Goal: Task Accomplishment & Management: Manage account settings

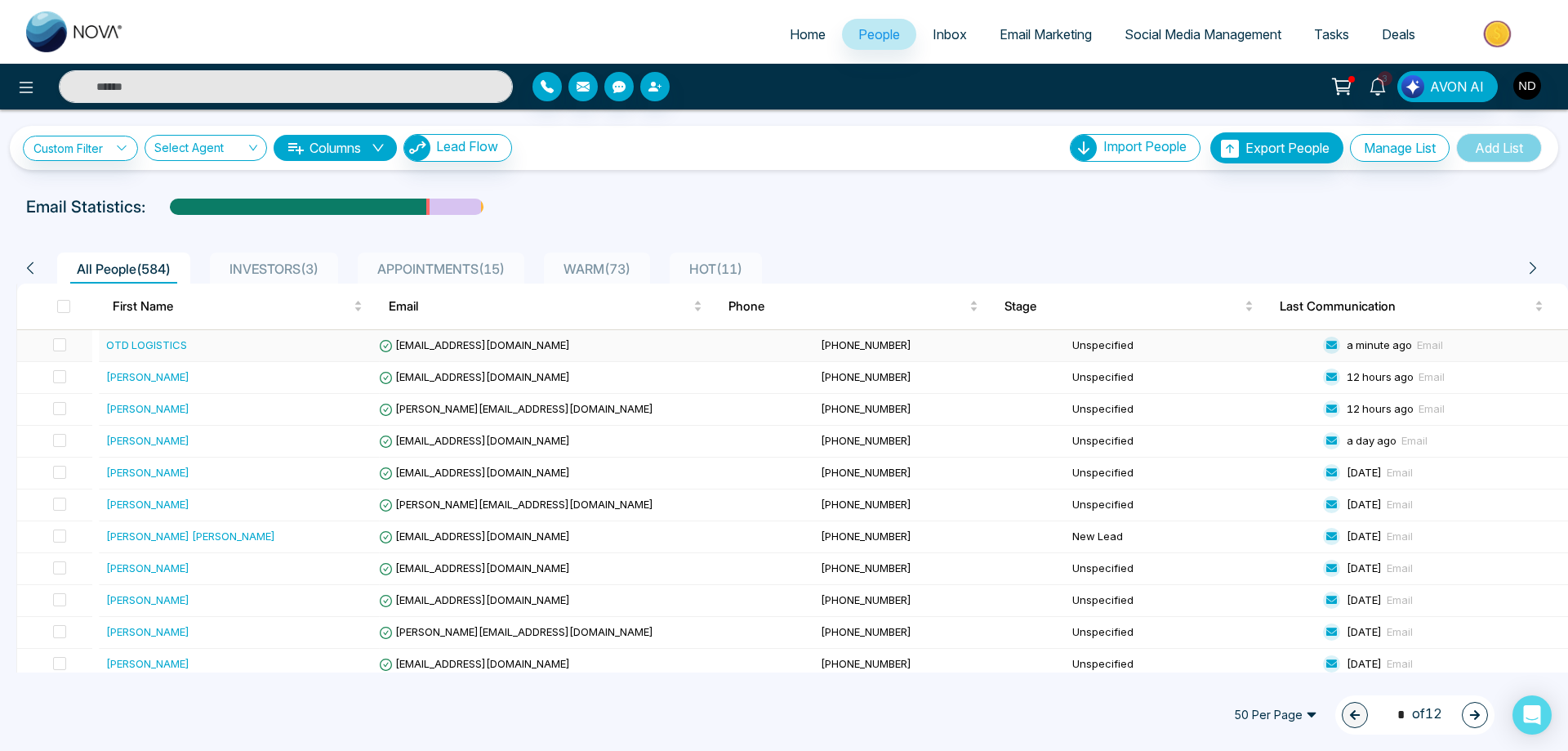
click at [152, 346] on div "OTD LOGISTICS" at bounding box center [147, 345] width 81 height 17
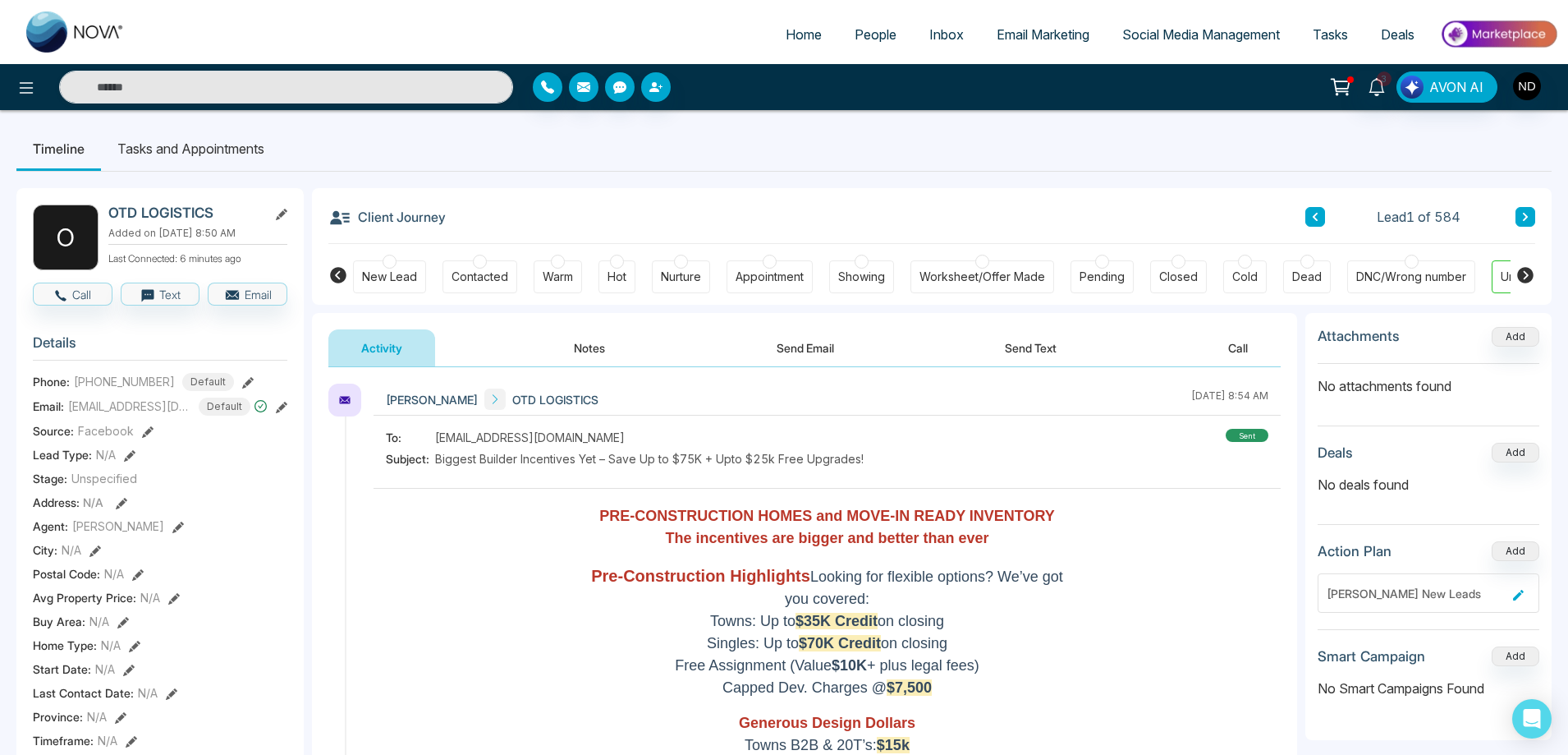
click at [152, 212] on h2 "OTD LOGISTICS" at bounding box center [185, 213] width 153 height 17
drag, startPoint x: 216, startPoint y: 212, endPoint x: 110, endPoint y: 212, distance: 106.0
click at [110, 212] on h2 "OTD LOGISTICS" at bounding box center [185, 213] width 153 height 17
copy h2 "OTD LOGISTICS"
click at [664, 200] on div "Client Journey Lead 1 of 584" at bounding box center [931, 216] width 1207 height 56
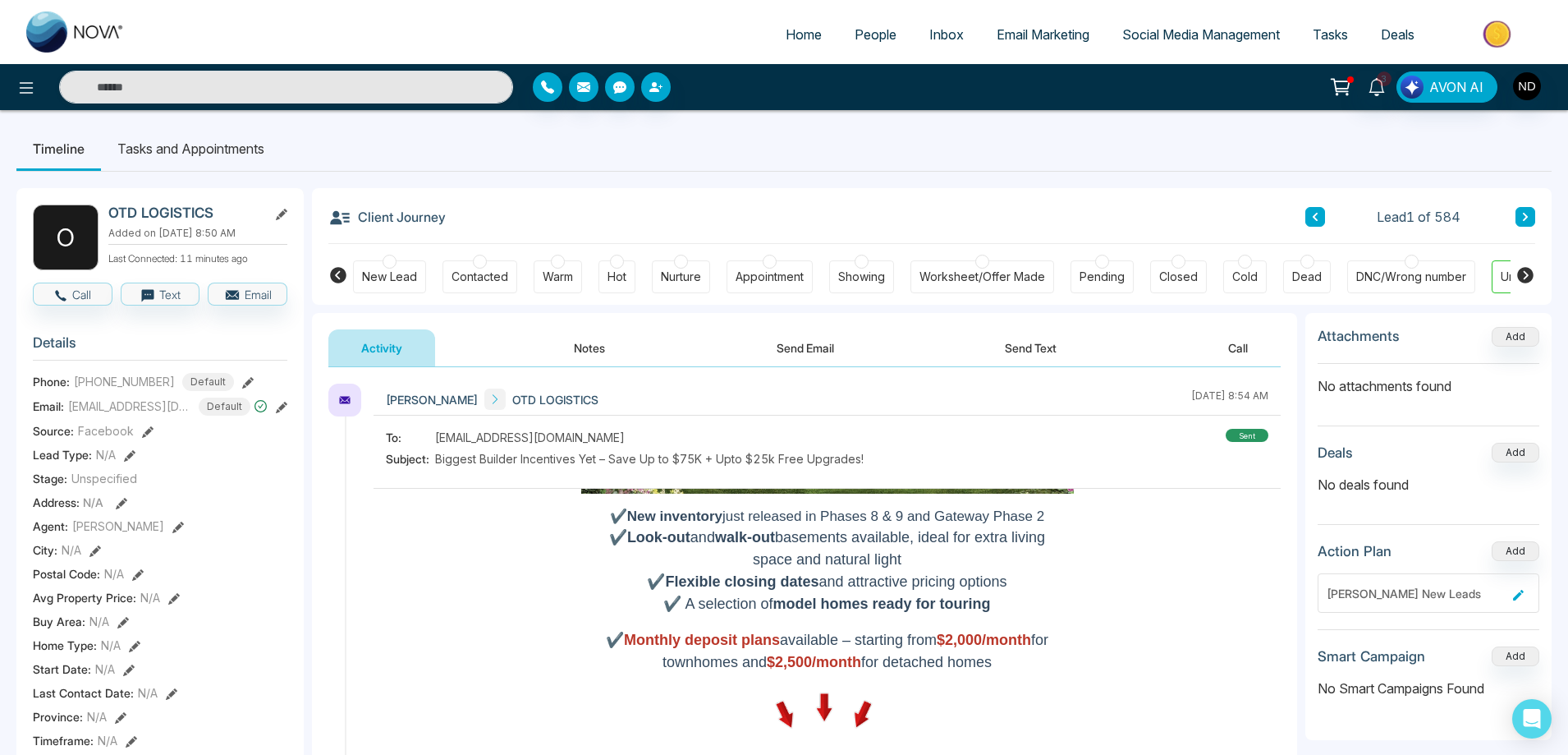
scroll to position [1150, 0]
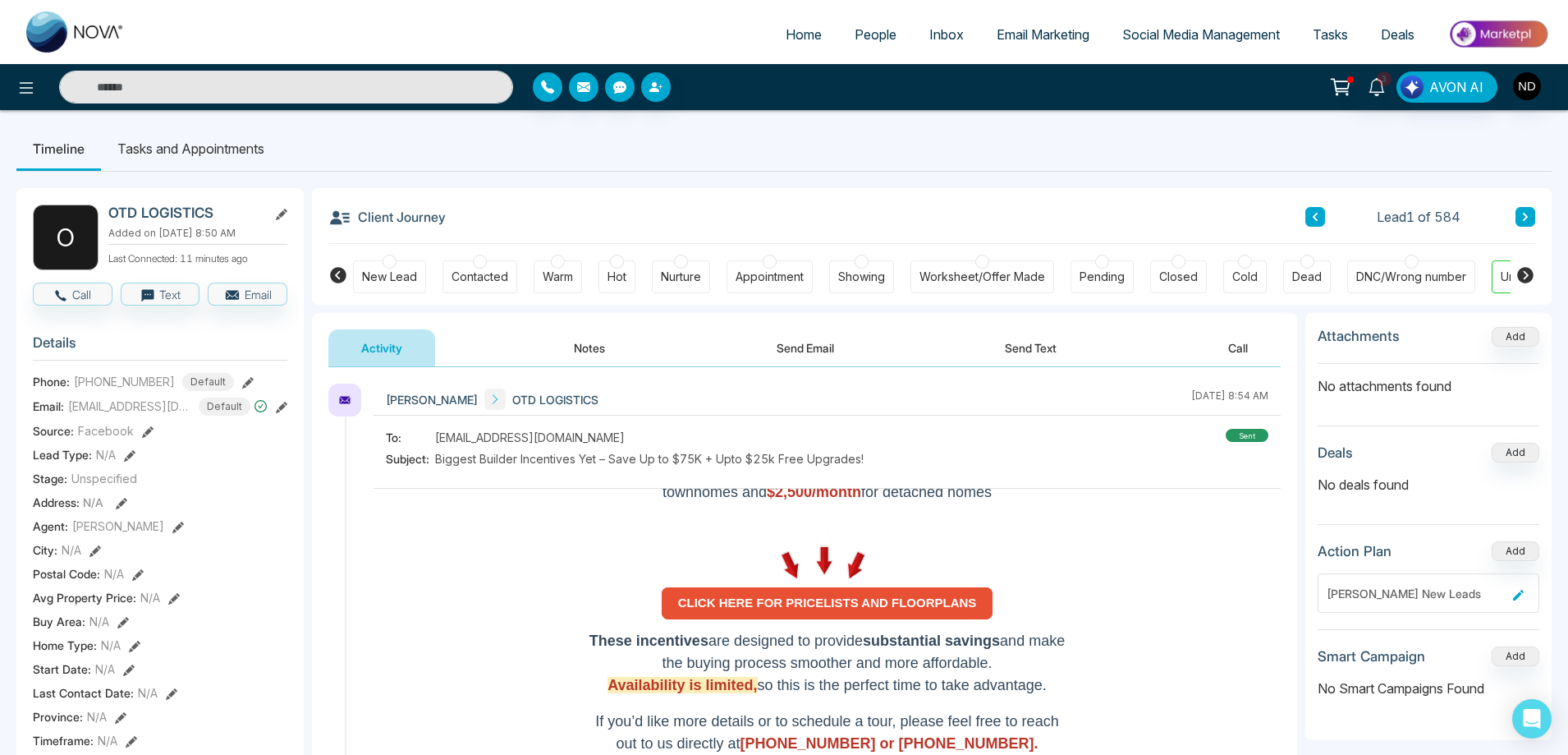
click at [812, 602] on strong "CLICK HERE FOR PRICELISTS AND FLOORPLANS" at bounding box center [827, 602] width 298 height 14
click at [1405, 276] on div "DNC/Wrong number" at bounding box center [1410, 277] width 110 height 17
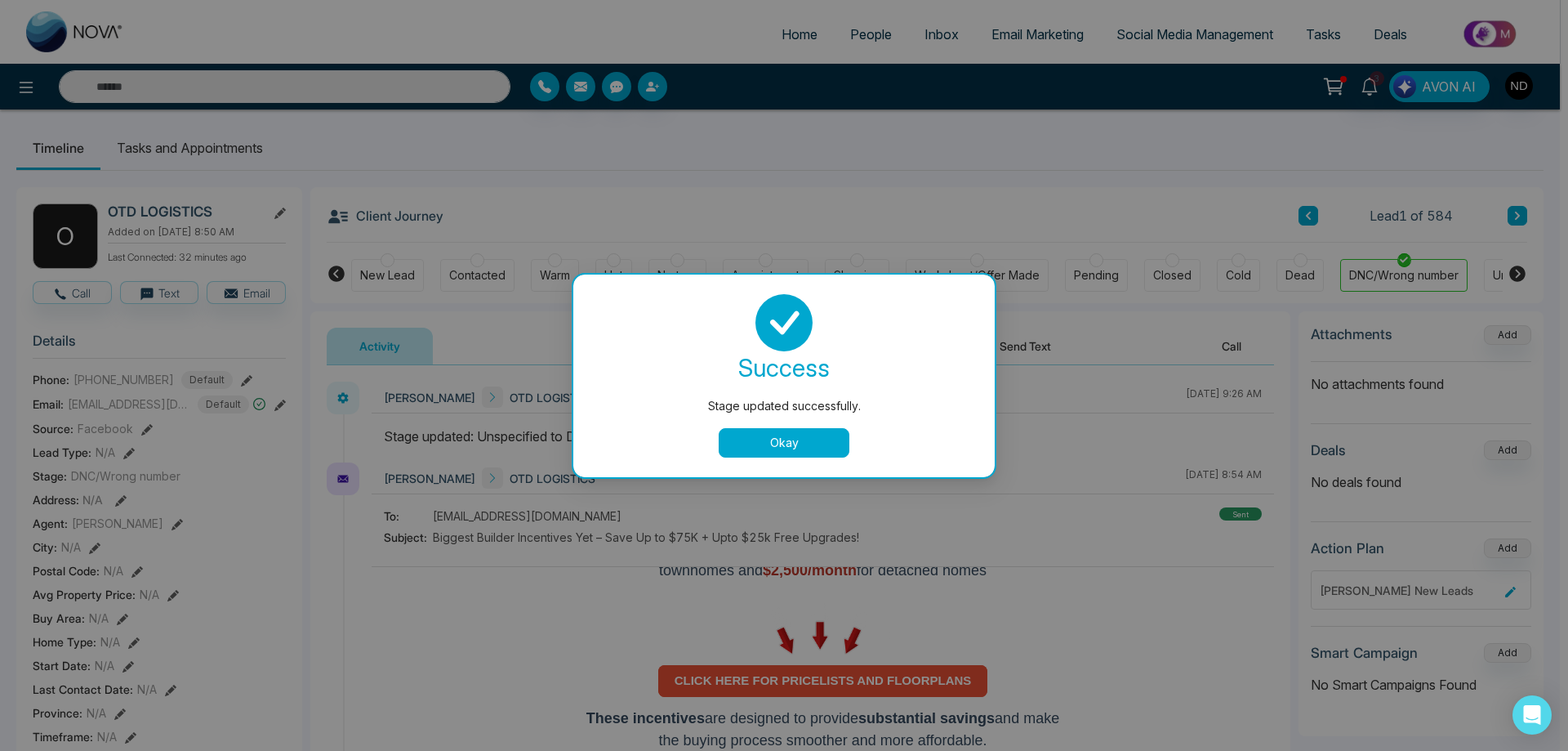
click at [1523, 215] on div "Stage updated successfully. success Stage updated successfully. Okay" at bounding box center [784, 375] width 1568 height 751
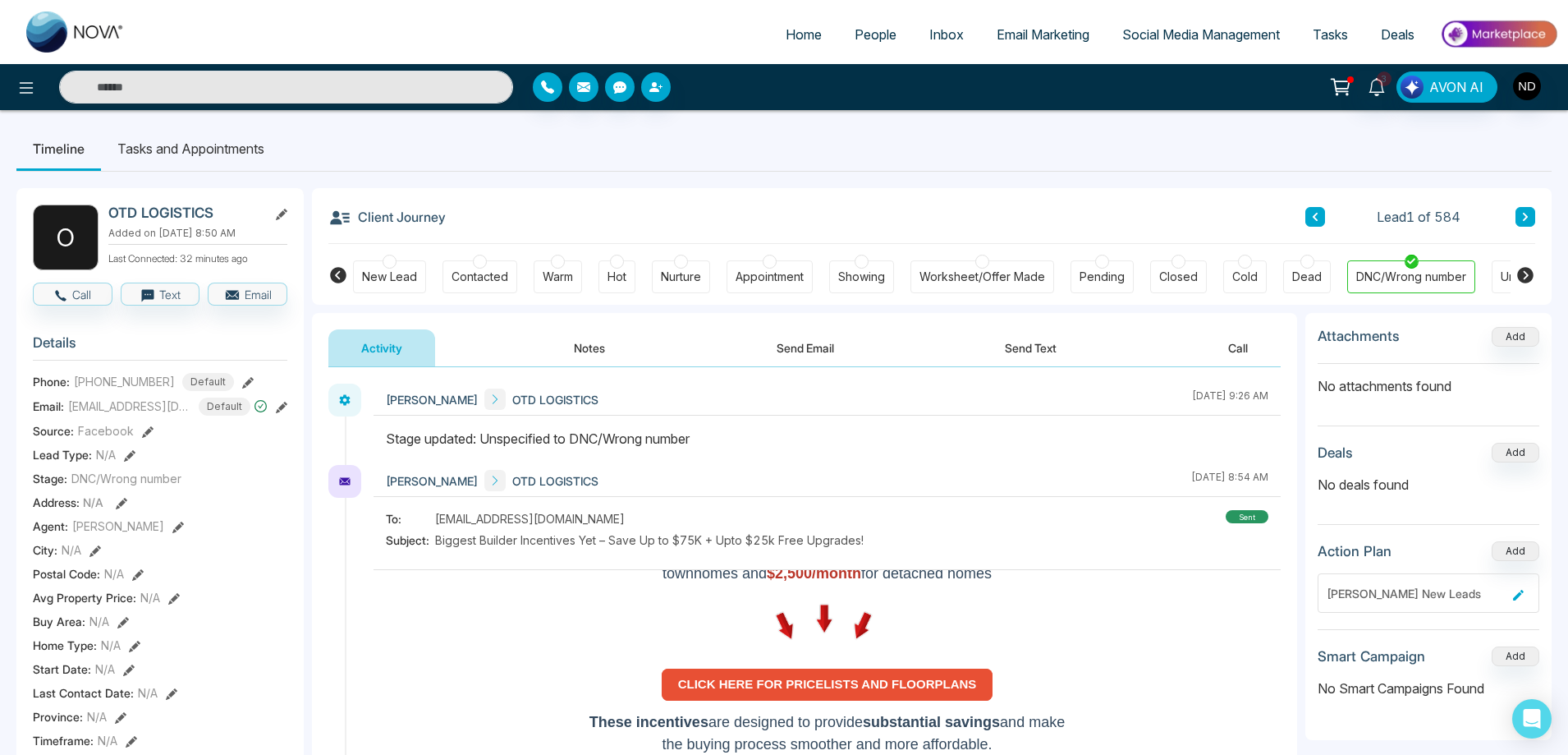
click at [1521, 218] on icon at bounding box center [1525, 217] width 8 height 10
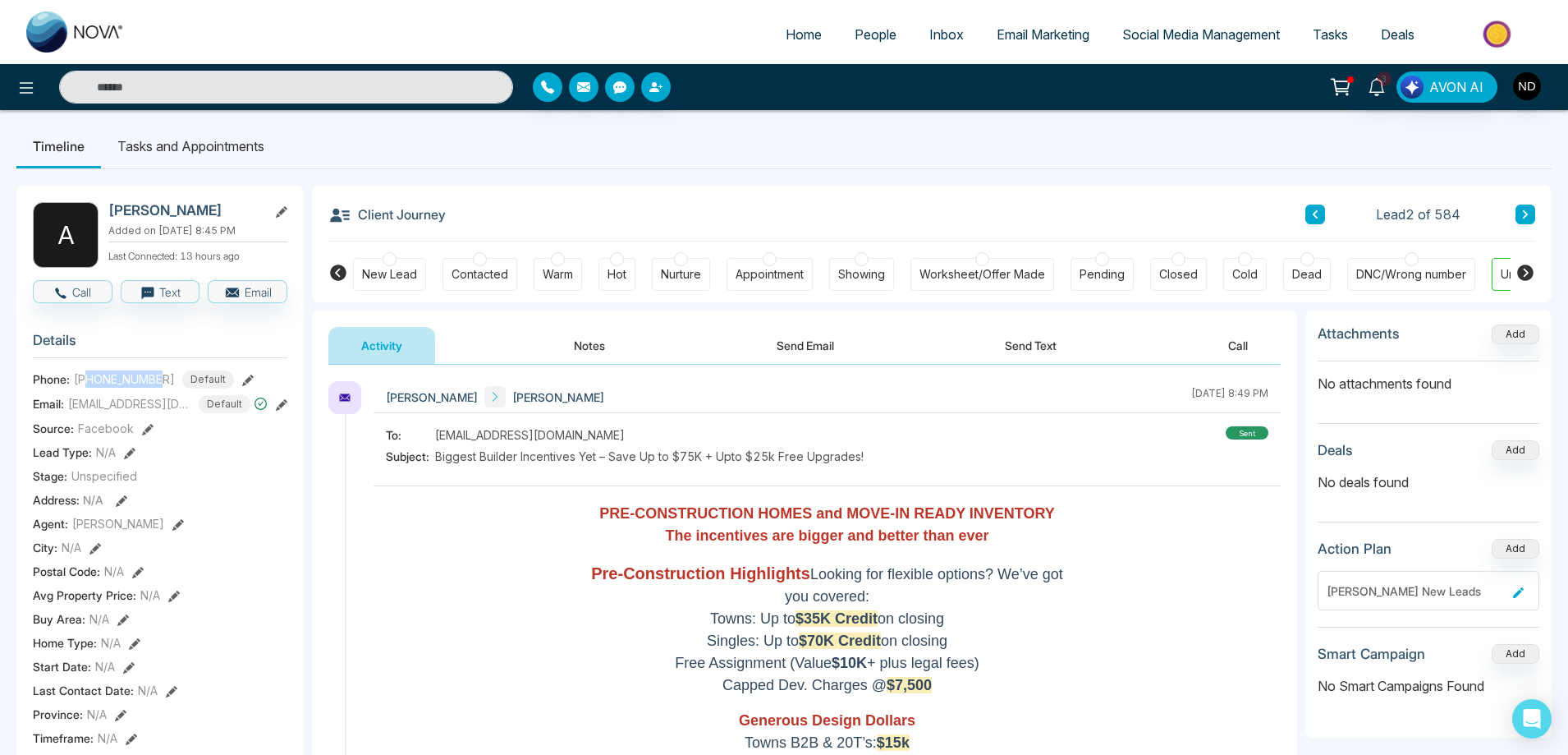
drag, startPoint x: 89, startPoint y: 390, endPoint x: 162, endPoint y: 389, distance: 73.0
click at [162, 388] on span "[PHONE_NUMBER]" at bounding box center [124, 379] width 101 height 18
copy span "4163568427"
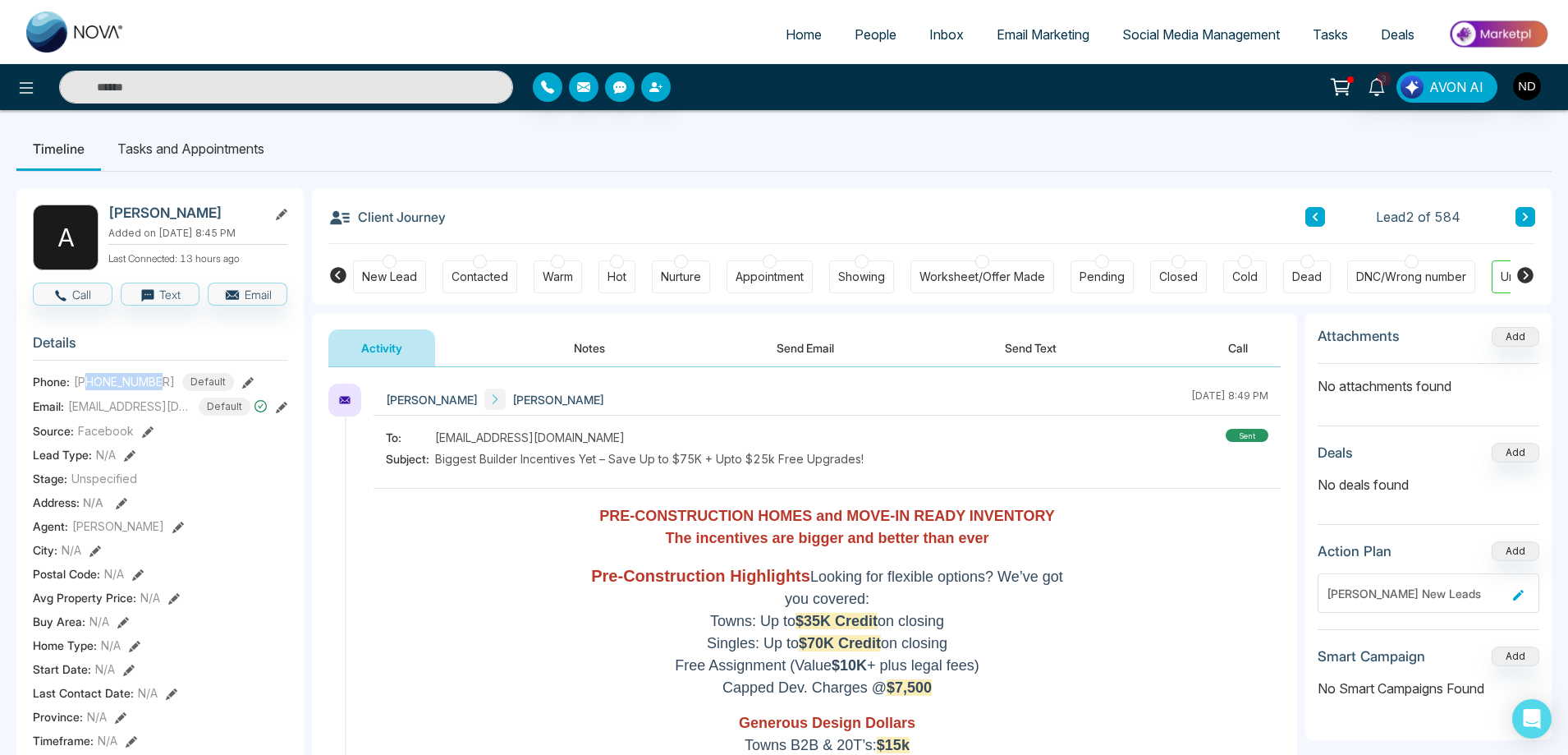
click at [1527, 218] on icon at bounding box center [1525, 217] width 5 height 8
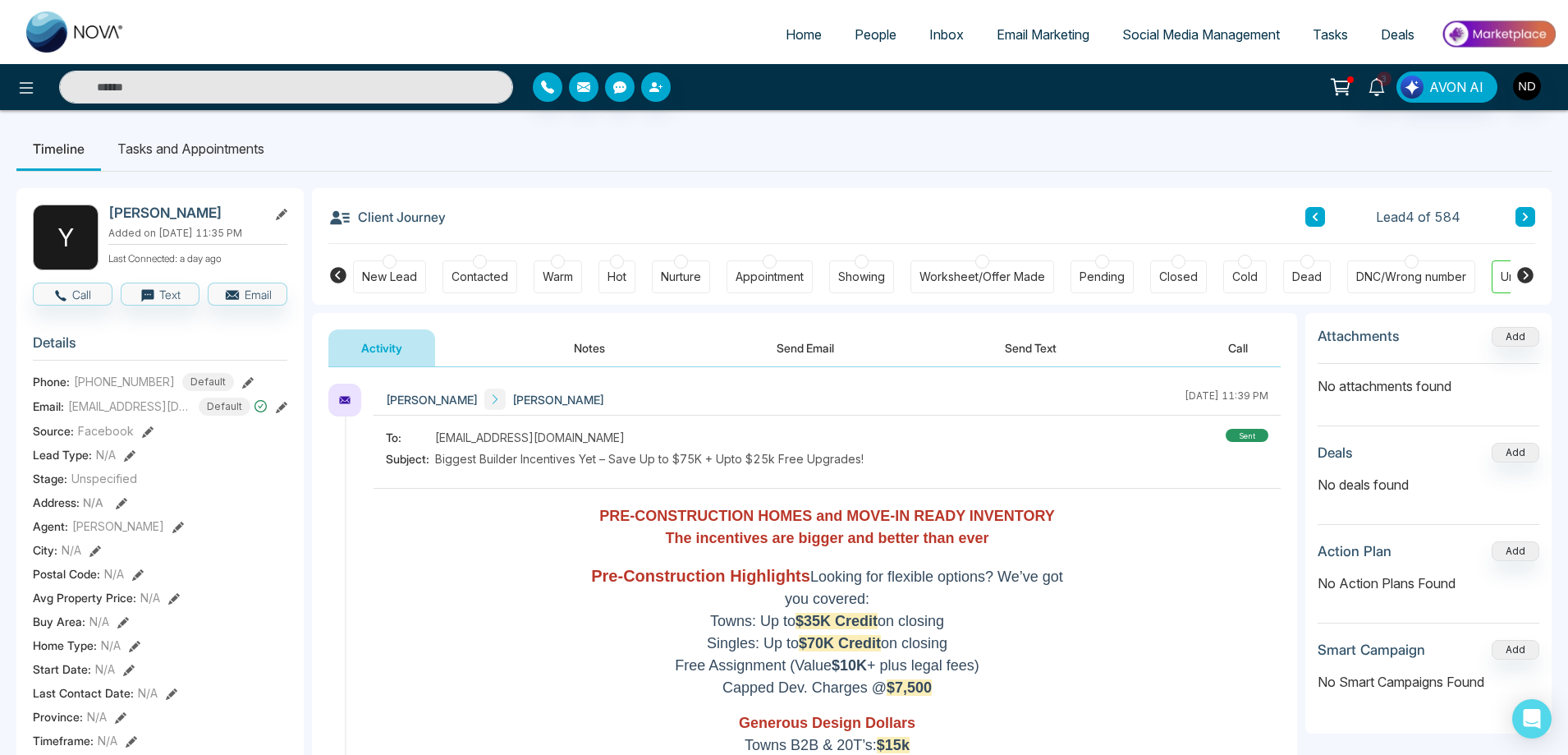
click at [1531, 213] on button at bounding box center [1525, 217] width 19 height 19
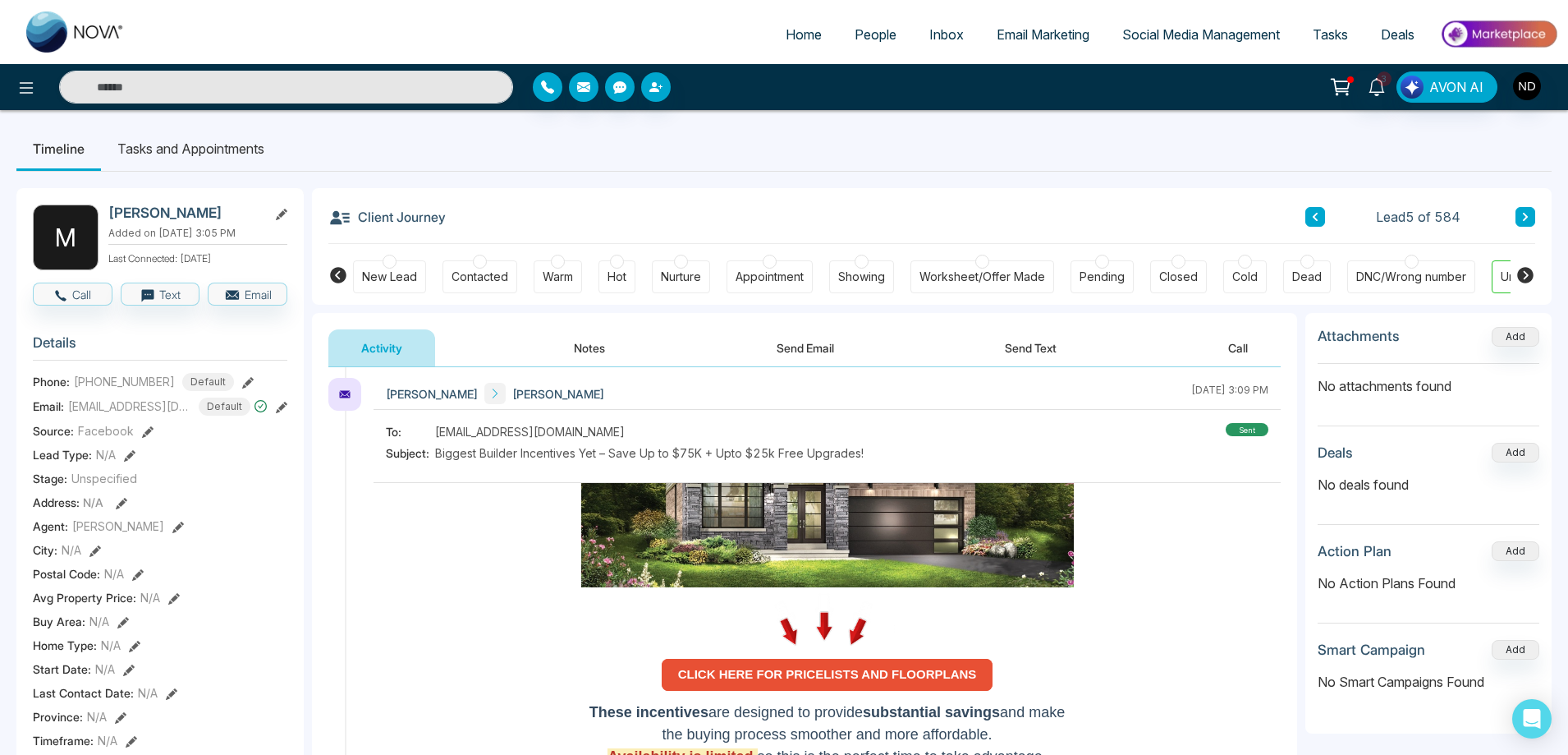
scroll to position [1115, 0]
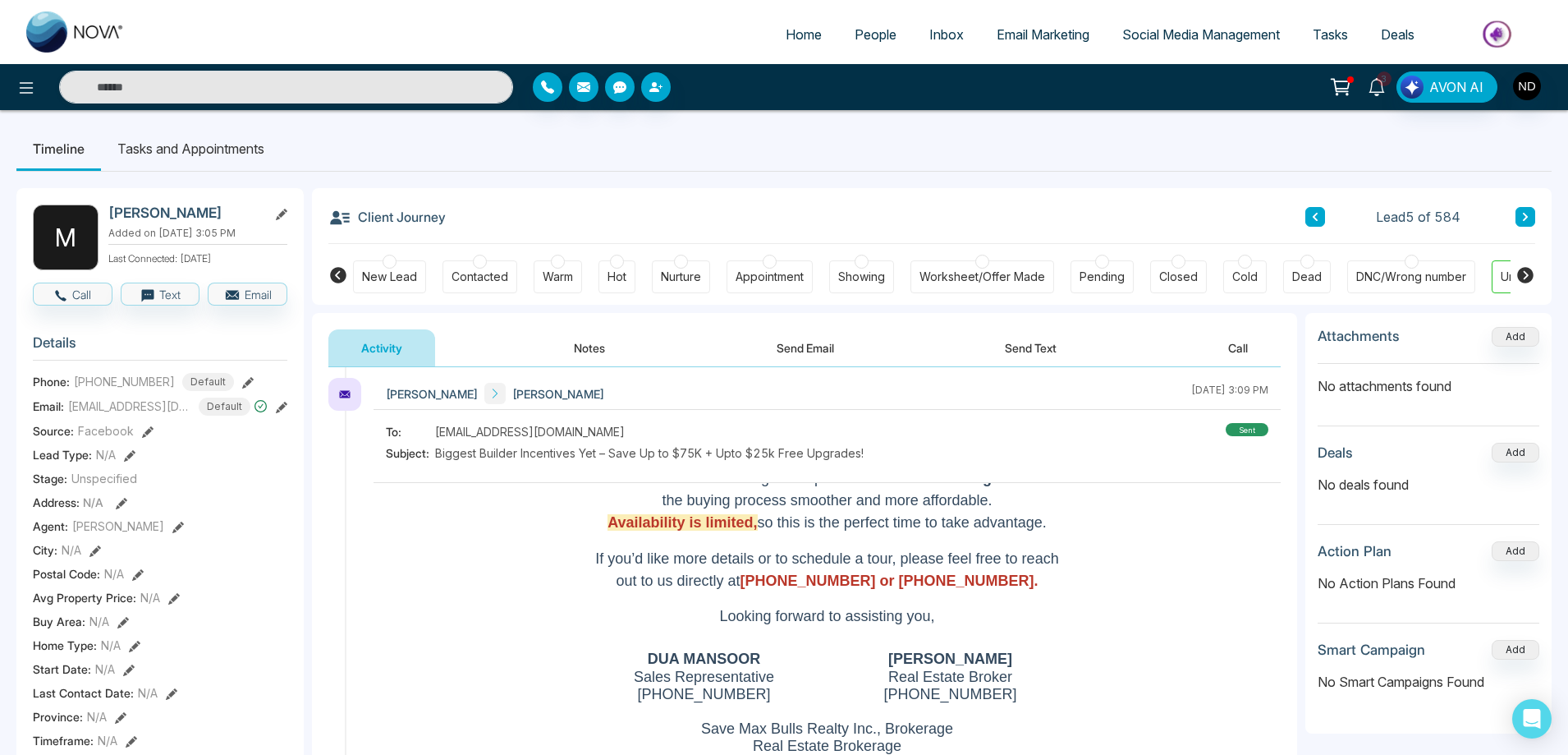
click at [1375, 85] on icon at bounding box center [1377, 88] width 18 height 18
click at [1211, 92] on div "3 Notifications (3) Mark all as Read Na New Lead Lead Name: OTD LOGISTICS Via: …" at bounding box center [1241, 88] width 634 height 31
click at [964, 162] on ul "Timeline Tasks and Appointments" at bounding box center [784, 148] width 1536 height 44
